Goal: Task Accomplishment & Management: Use online tool/utility

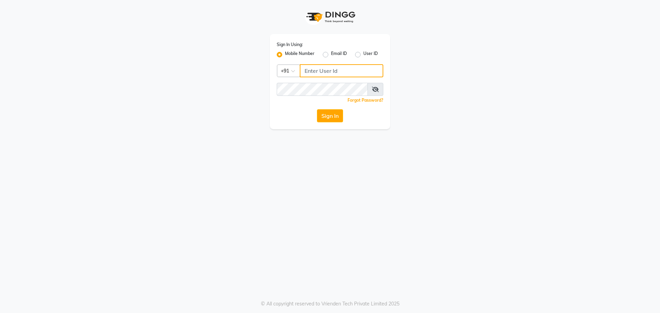
click at [339, 70] on input "Username" at bounding box center [342, 70] width 84 height 13
type input "9063025837"
click at [317, 109] on button "Sign In" at bounding box center [330, 115] width 26 height 13
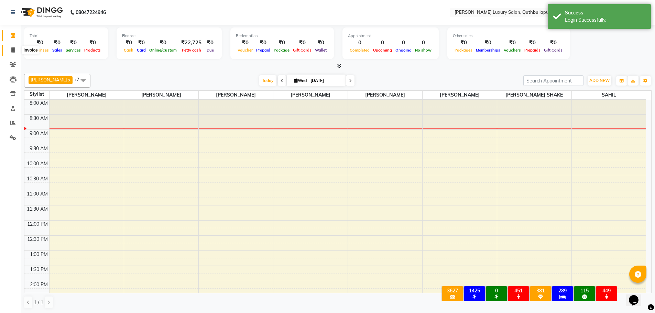
click at [12, 50] on icon at bounding box center [13, 49] width 4 height 5
select select "service"
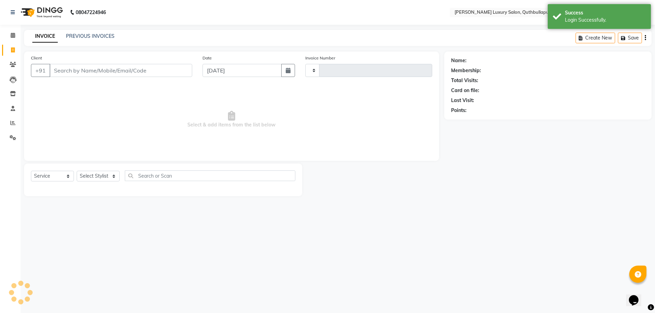
type input "3131"
select select "5816"
click at [11, 123] on icon at bounding box center [12, 122] width 5 height 5
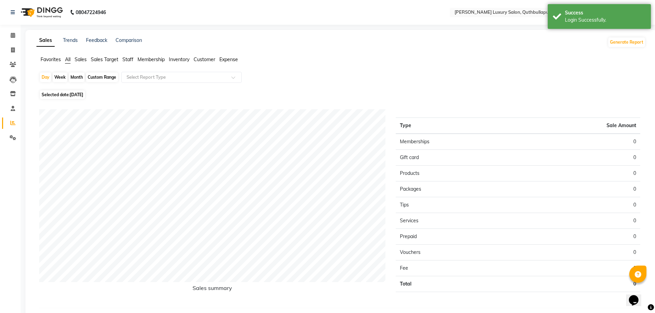
click at [128, 59] on span "Staff" at bounding box center [127, 59] width 11 height 6
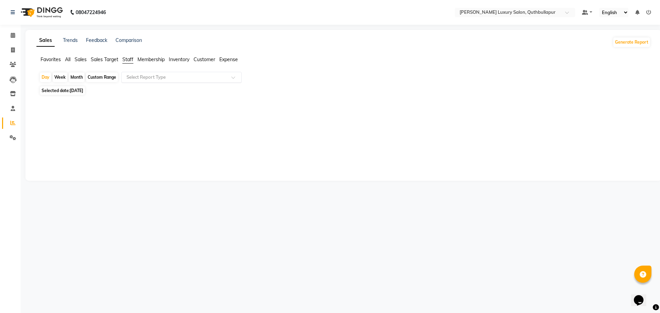
click at [154, 76] on input "text" at bounding box center [174, 77] width 99 height 7
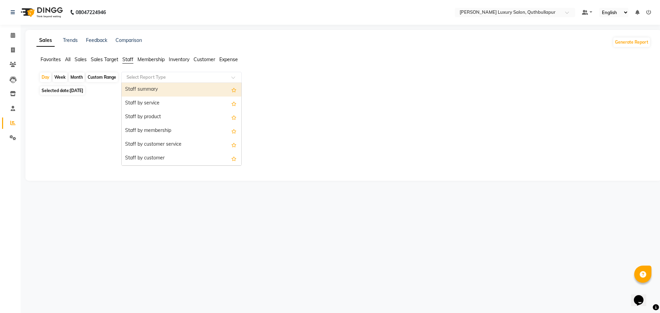
click at [151, 91] on div "Staff summary" at bounding box center [182, 90] width 120 height 14
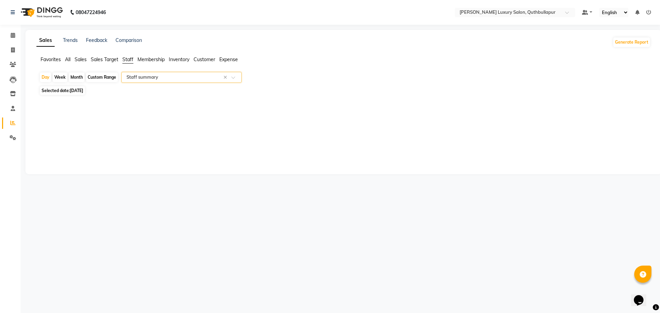
click at [97, 76] on div "Custom Range" at bounding box center [102, 78] width 32 height 10
select select "9"
select select "2025"
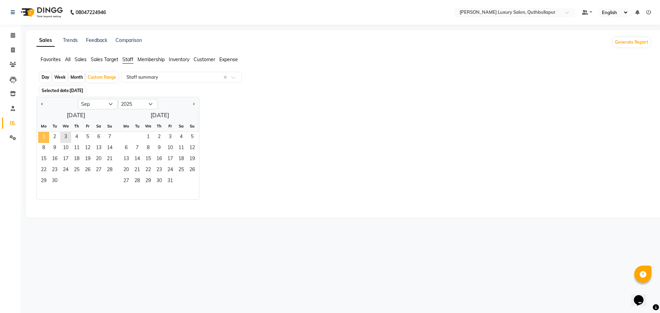
click at [44, 136] on span "1" at bounding box center [43, 137] width 11 height 11
click at [62, 135] on span "3" at bounding box center [65, 137] width 11 height 11
select select "csv"
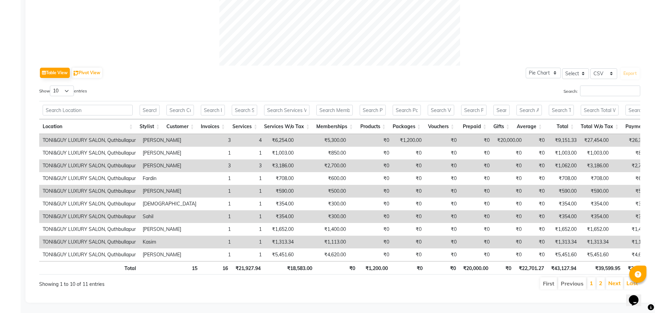
scroll to position [296, 0]
click at [59, 86] on select "10 25 50 100" at bounding box center [62, 91] width 24 height 11
select select "100"
click at [51, 86] on select "10 25 50 100" at bounding box center [62, 91] width 24 height 11
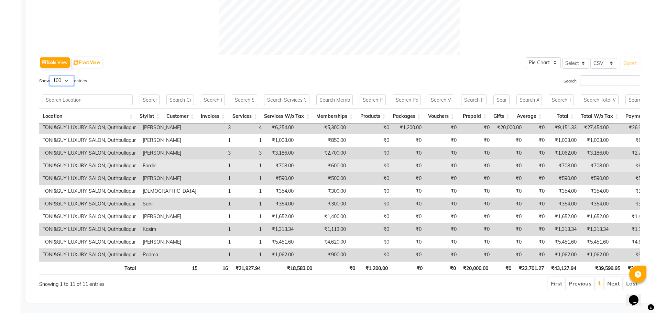
scroll to position [0, 0]
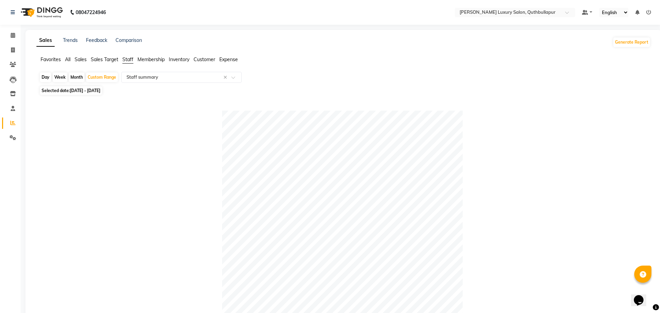
select select "5816"
select select "service"
